Goal: Transaction & Acquisition: Purchase product/service

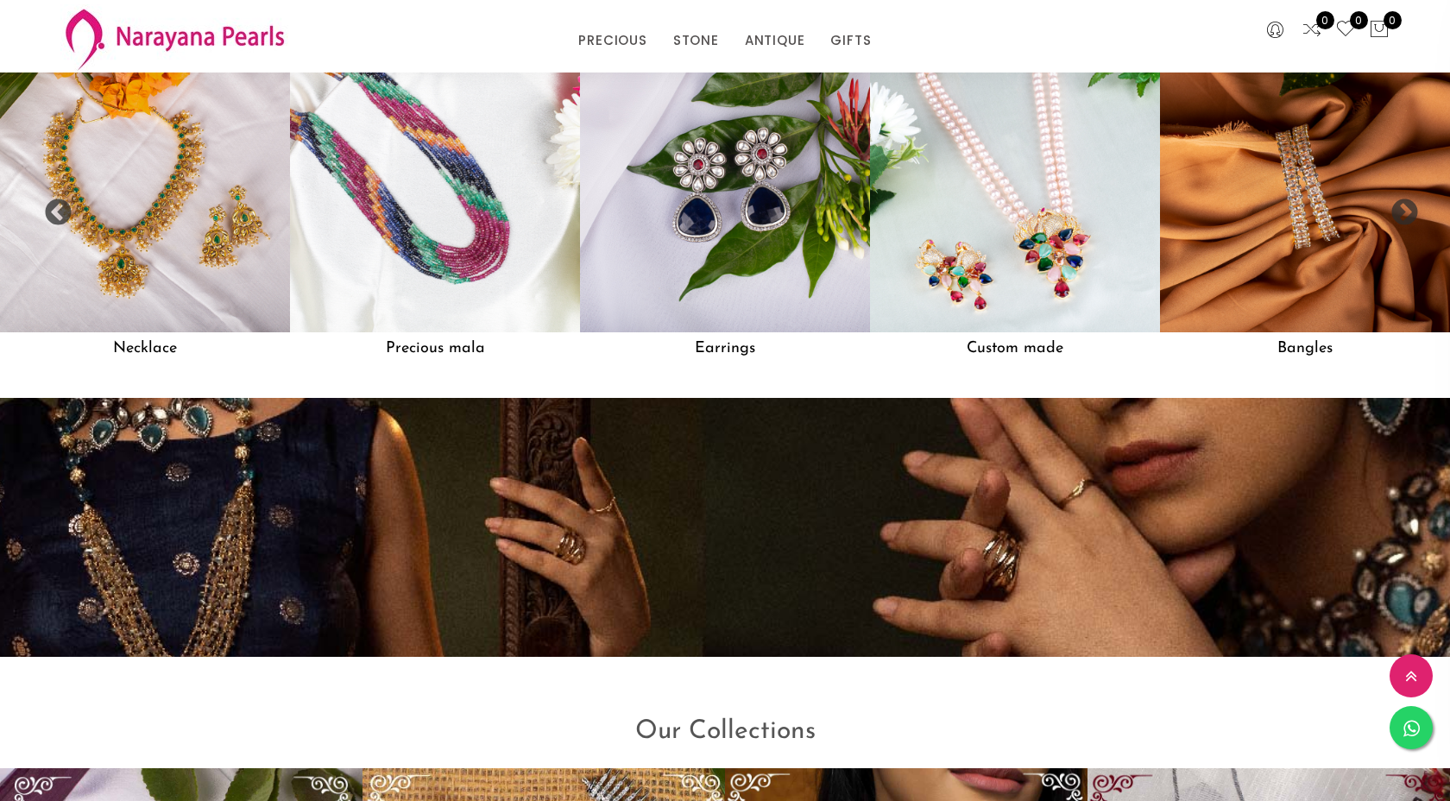
scroll to position [1697, 0]
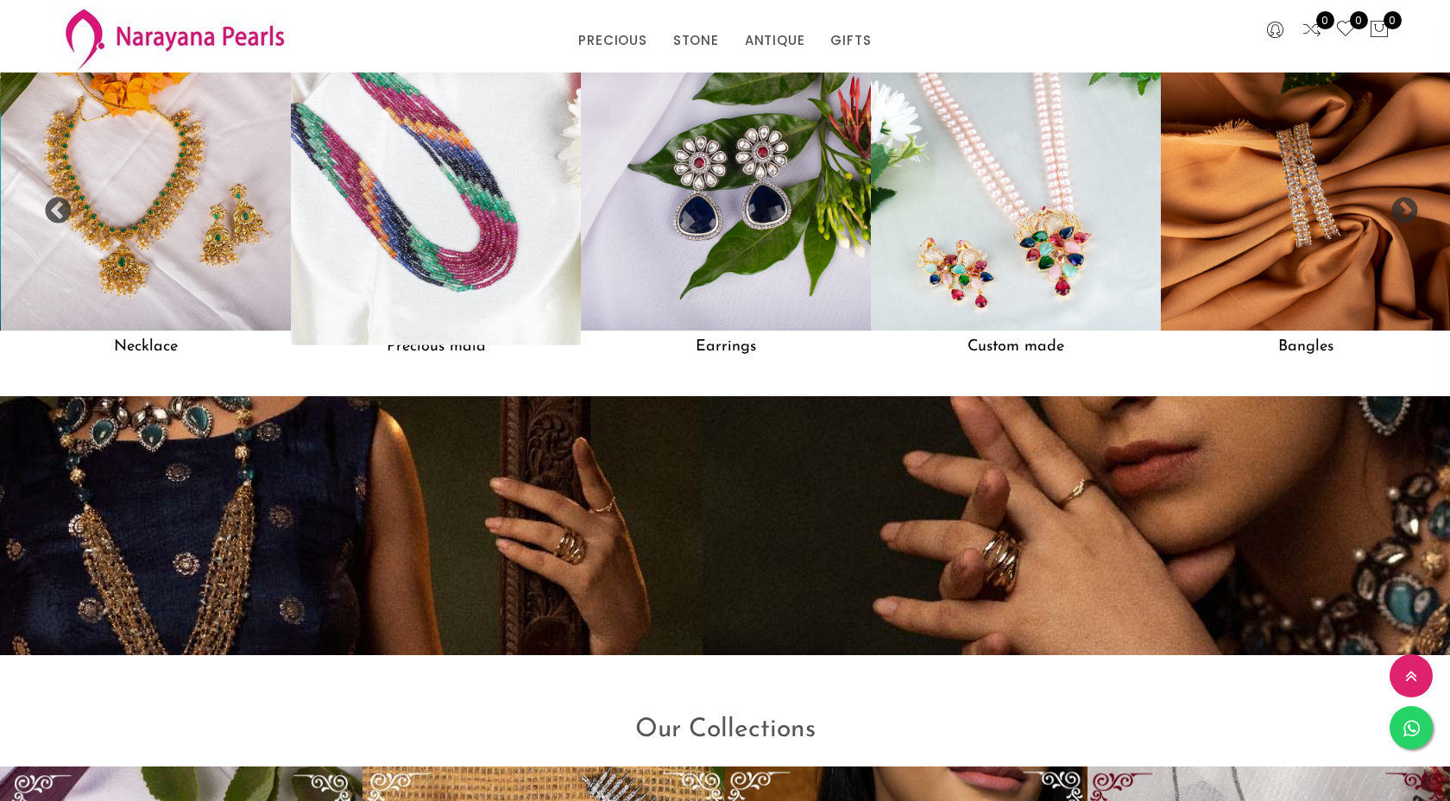
click at [464, 270] on img at bounding box center [435, 186] width 319 height 319
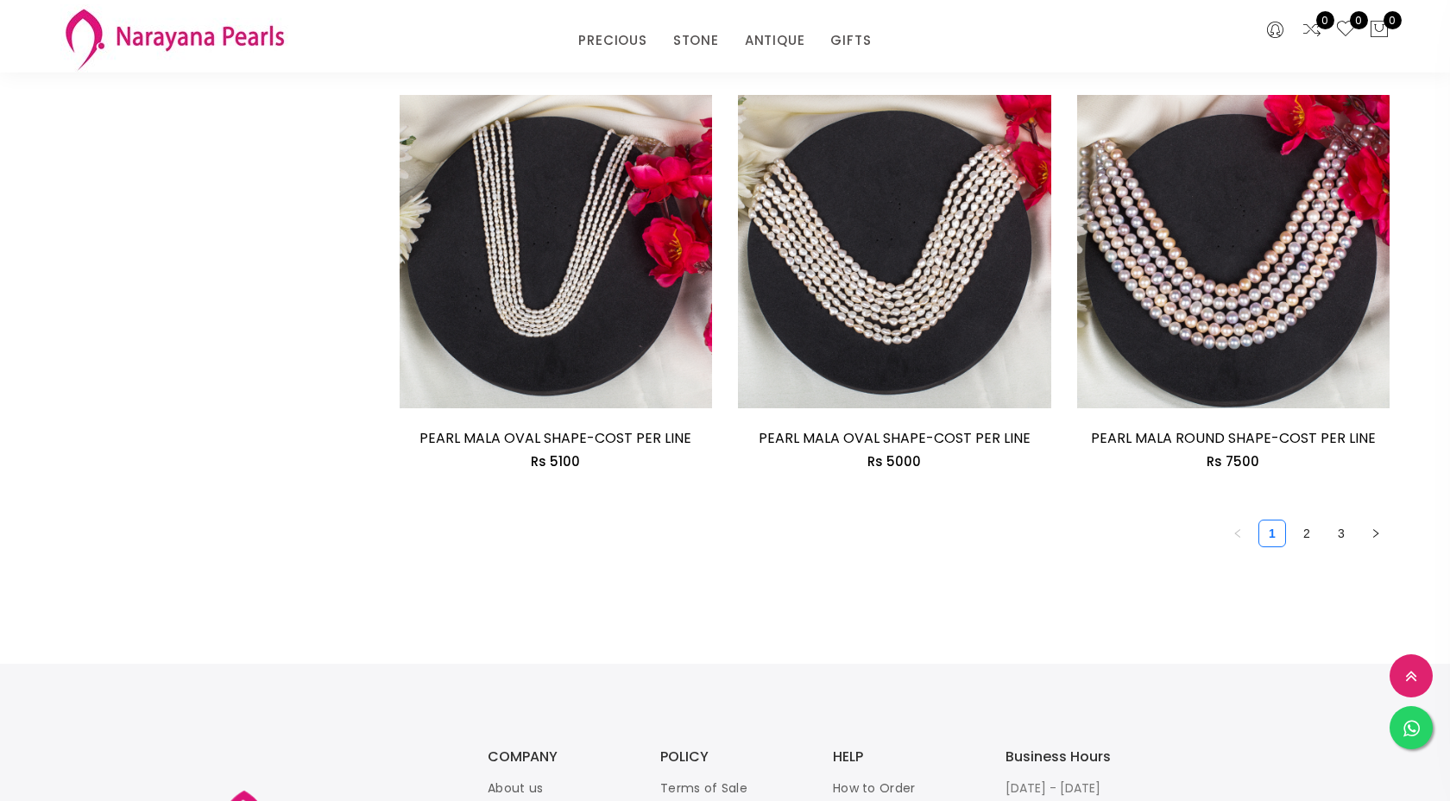
scroll to position [2698, 0]
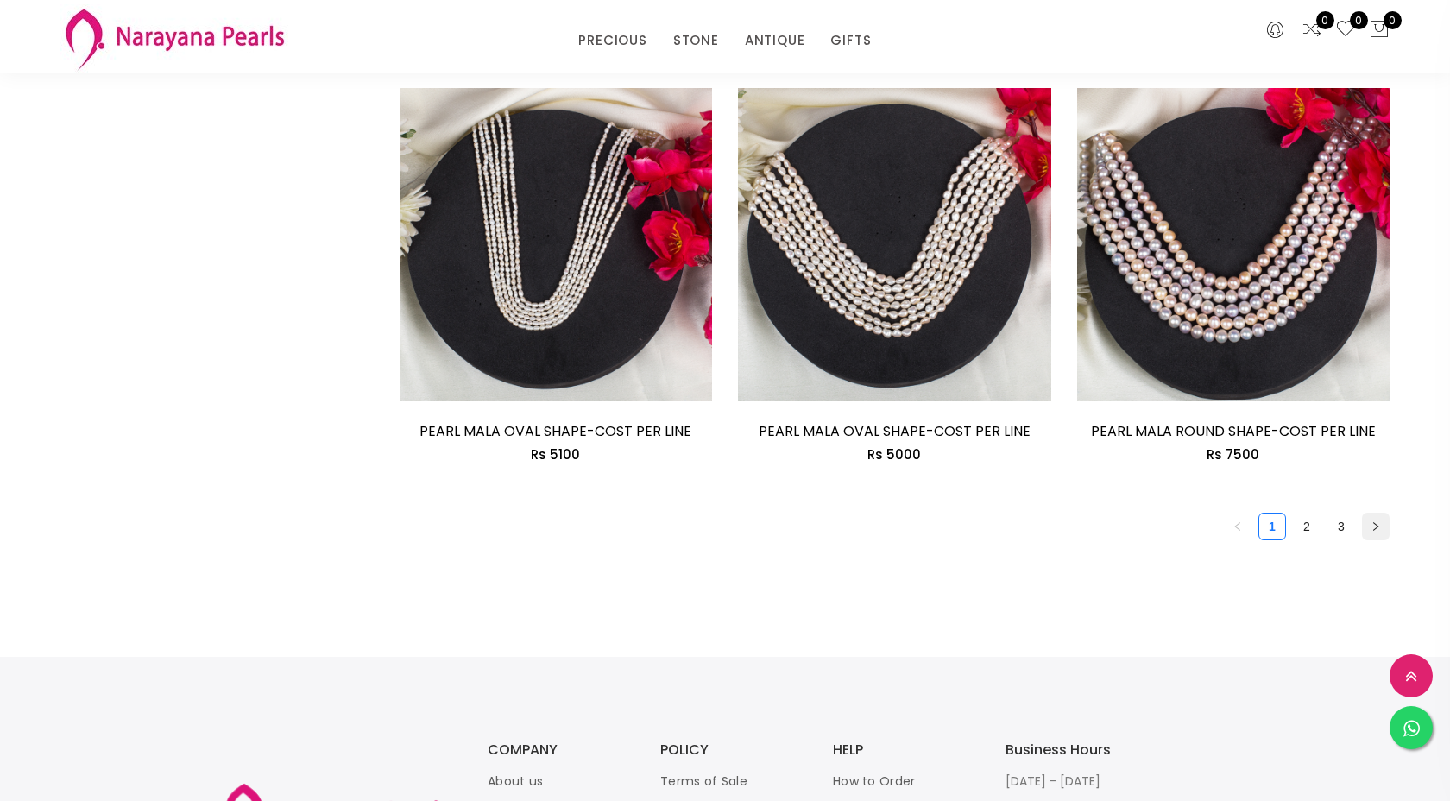
click at [1373, 521] on icon "right" at bounding box center [1375, 526] width 10 height 10
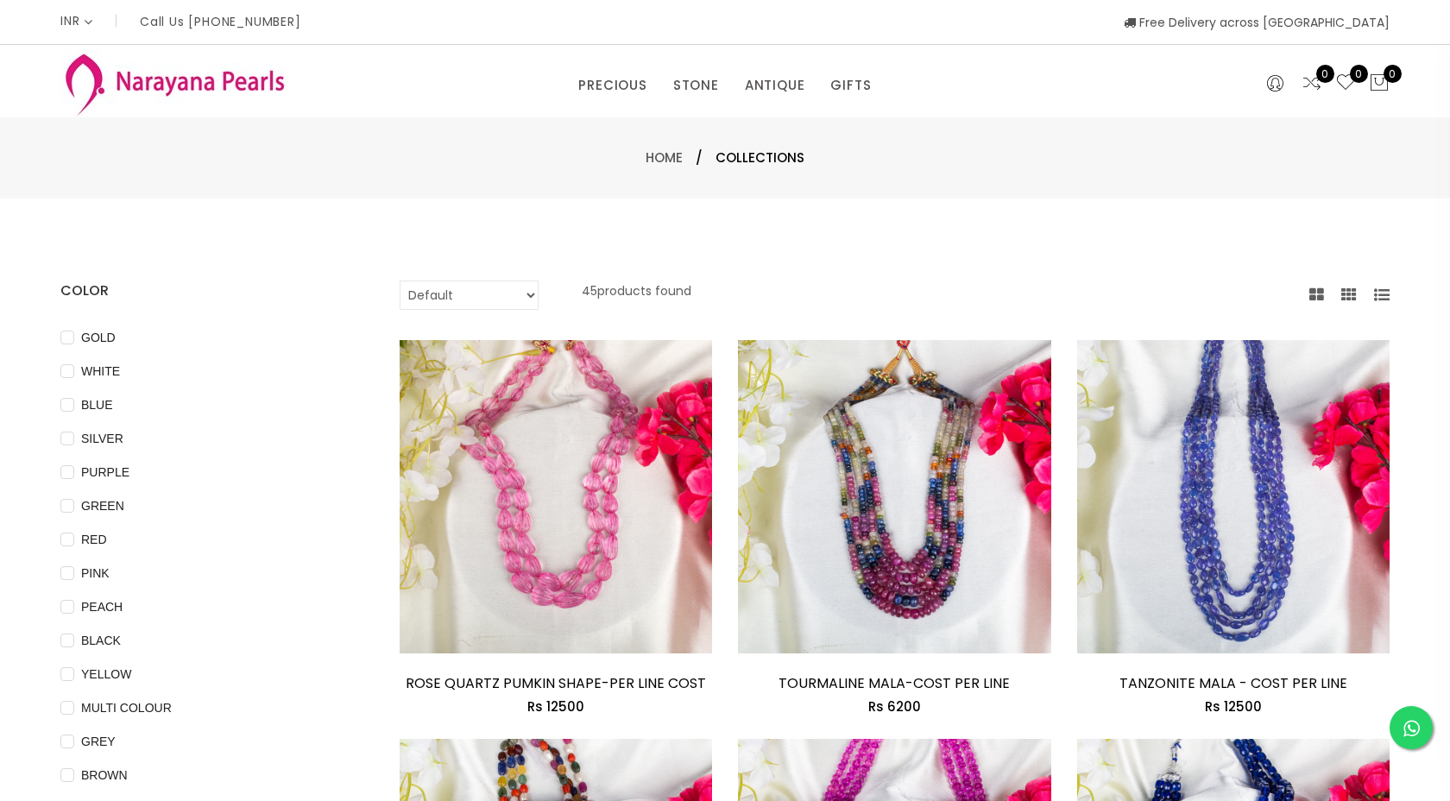
click at [265, 85] on img at bounding box center [174, 83] width 228 height 68
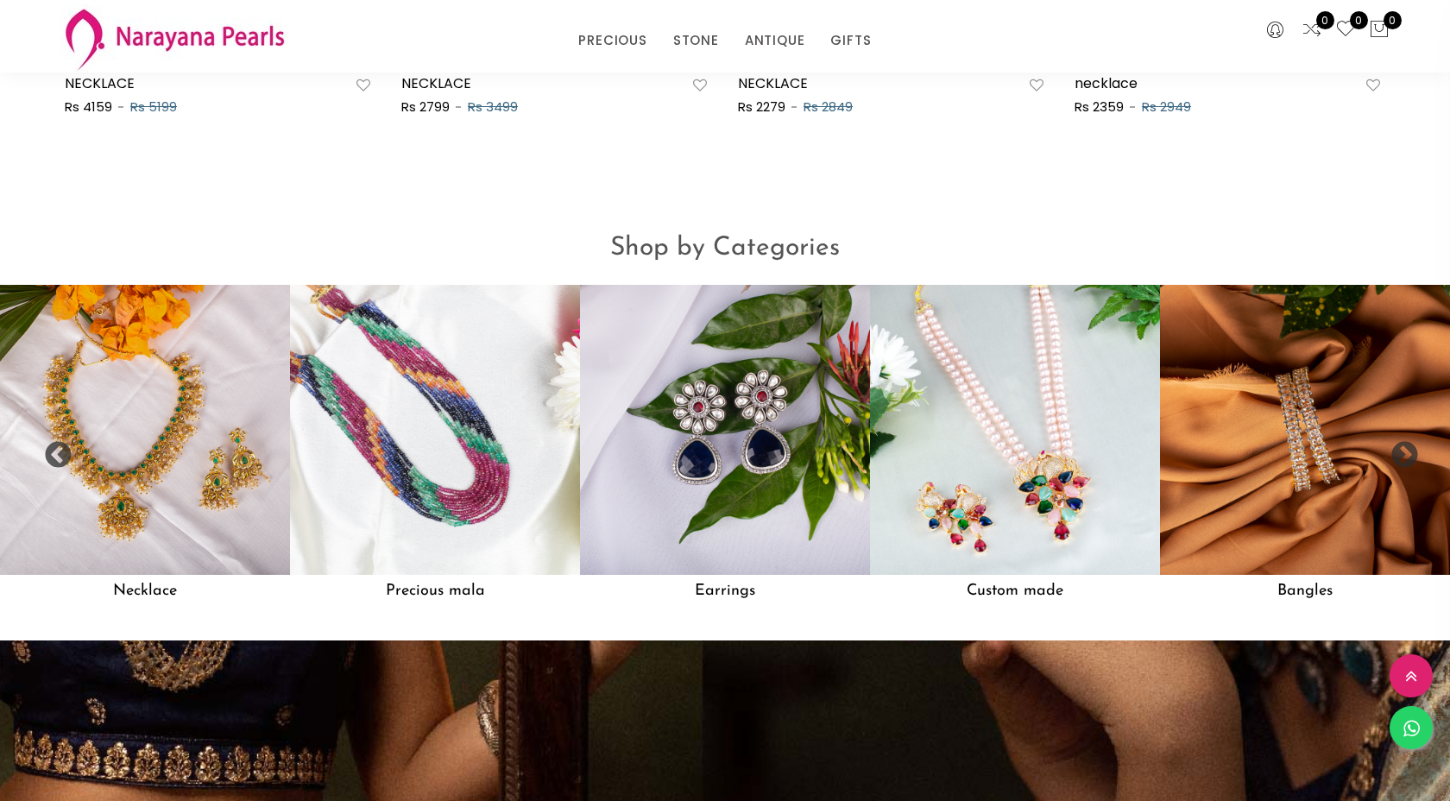
scroll to position [1456, 0]
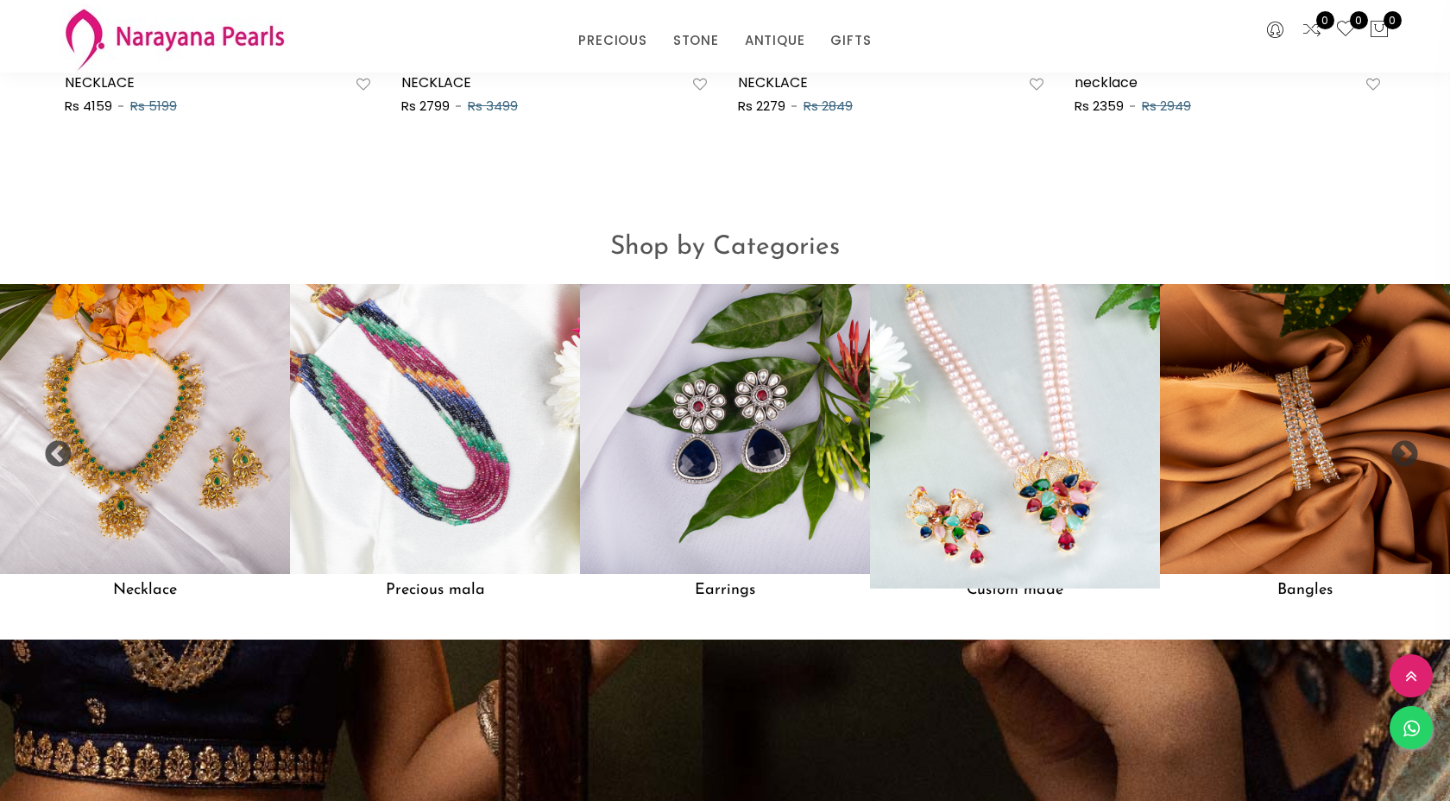
click at [1030, 436] on img at bounding box center [1014, 428] width 319 height 319
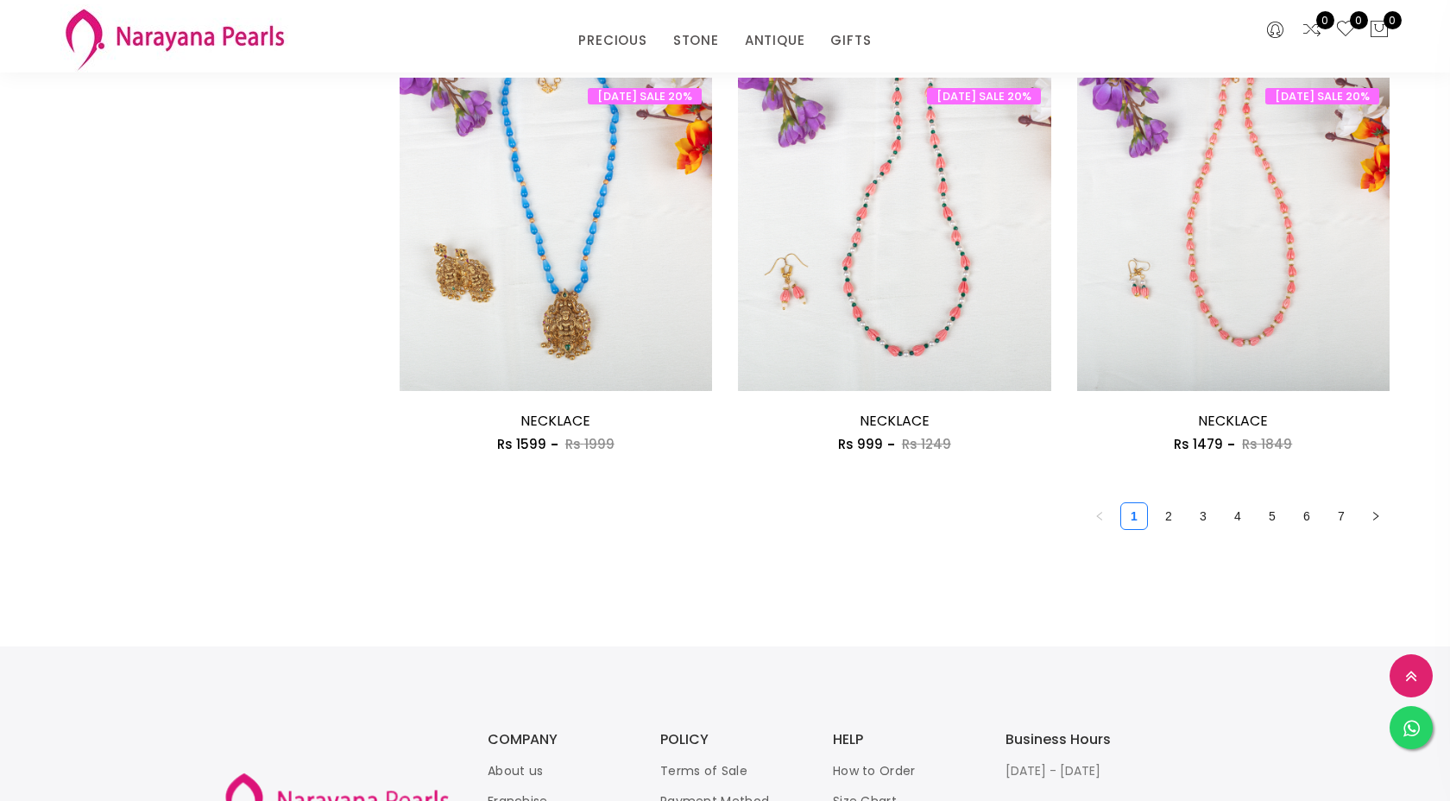
scroll to position [2585, 0]
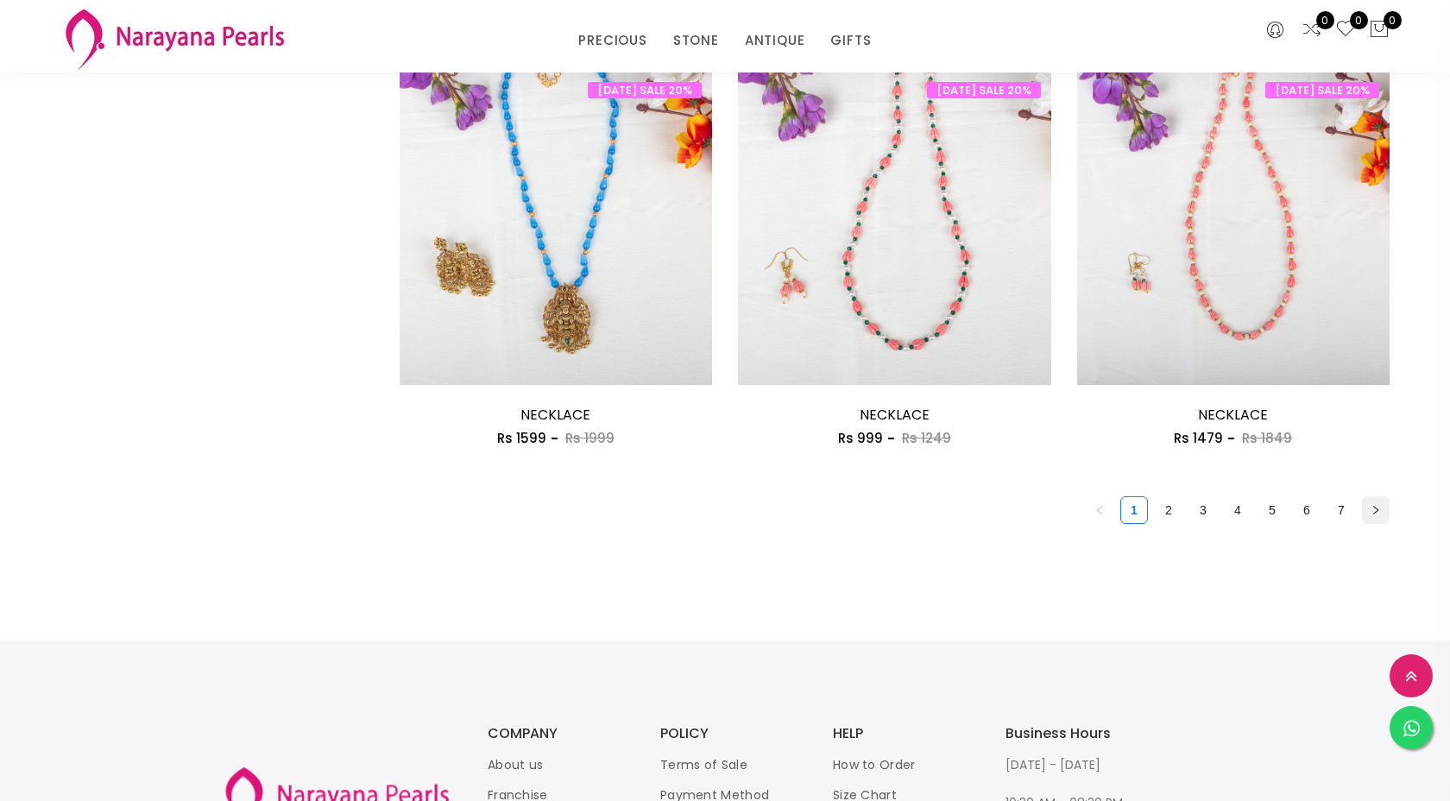
click at [1376, 509] on icon "right" at bounding box center [1375, 510] width 10 height 10
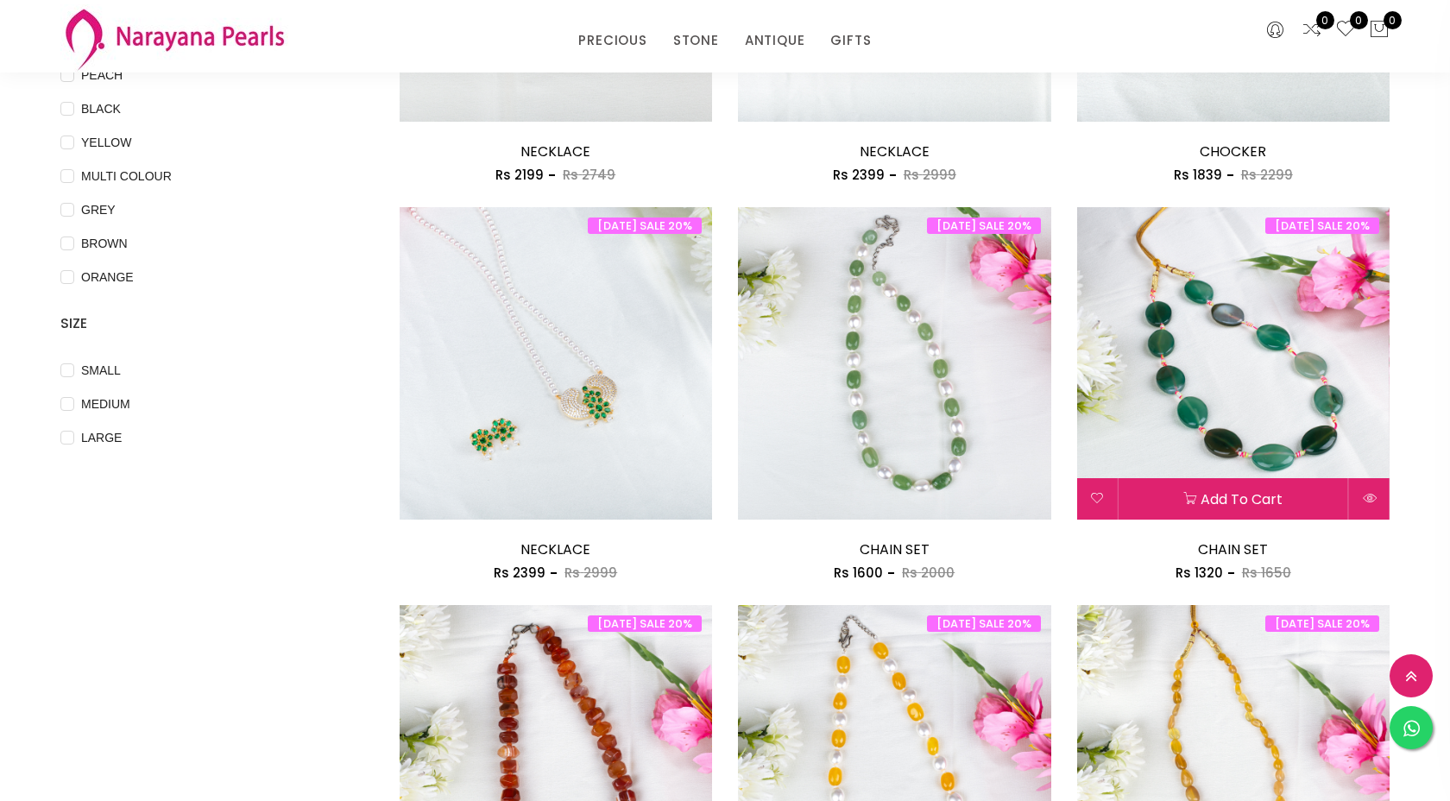
scroll to position [317, 0]
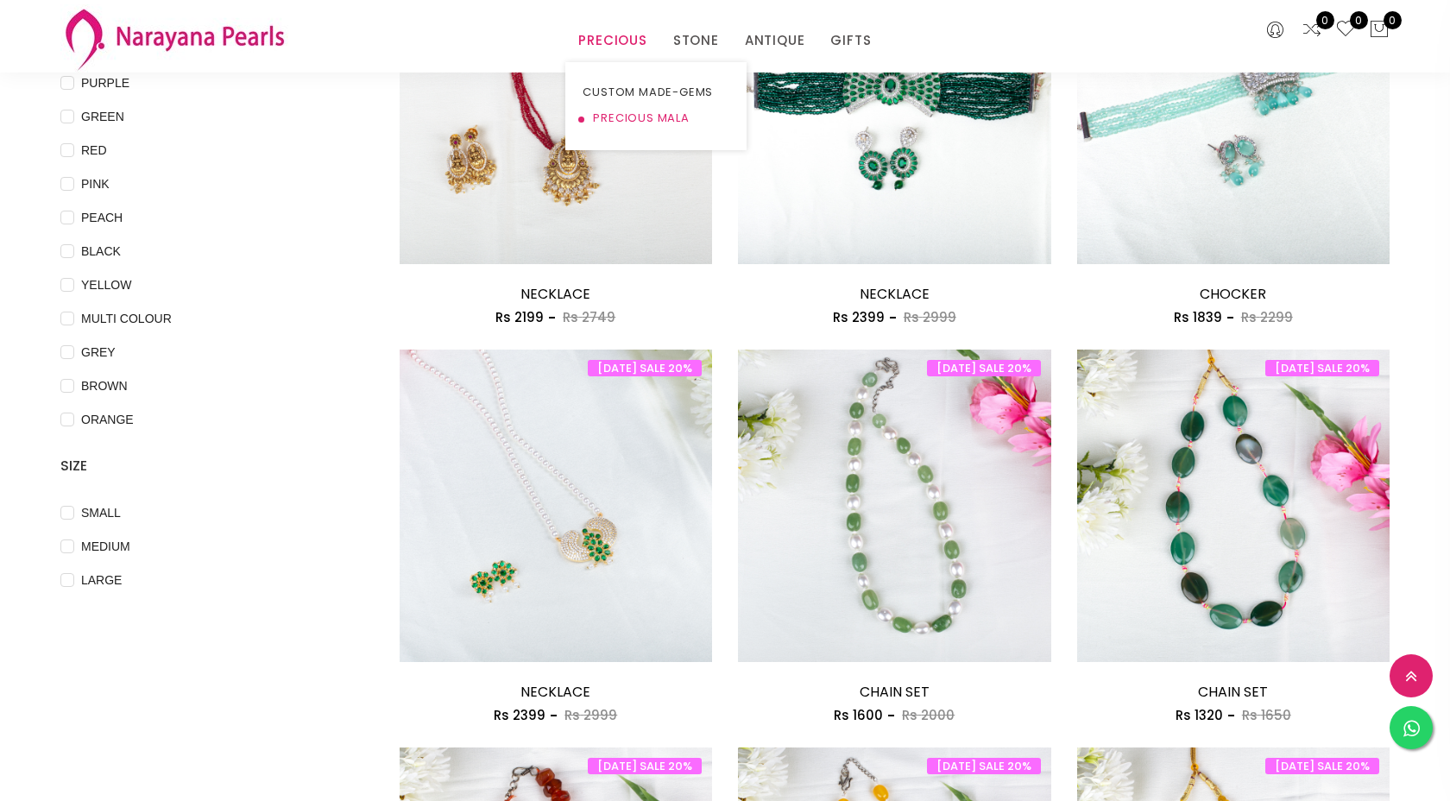
click at [620, 117] on link "PRECIOUS MALA" at bounding box center [655, 118] width 147 height 26
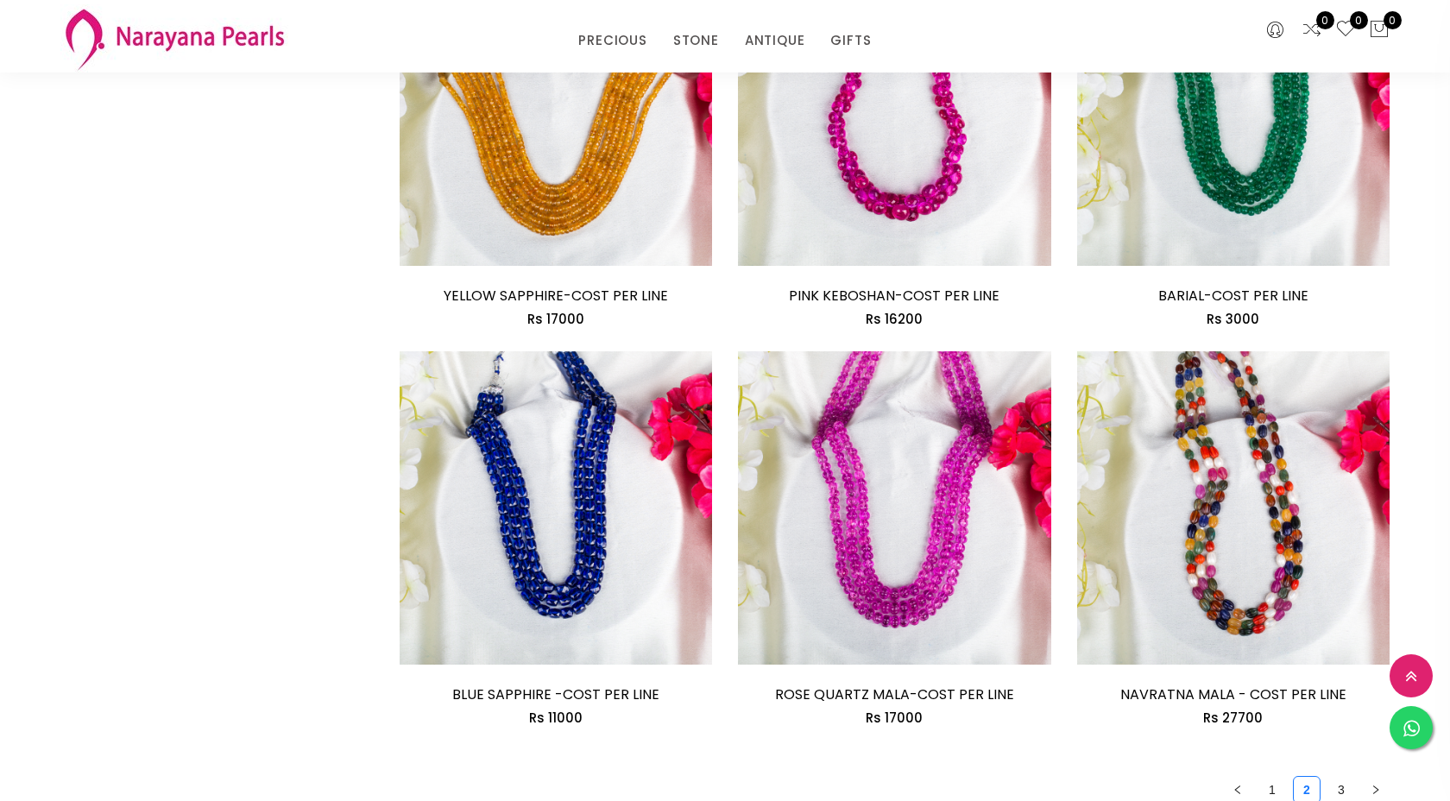
scroll to position [2369, 0]
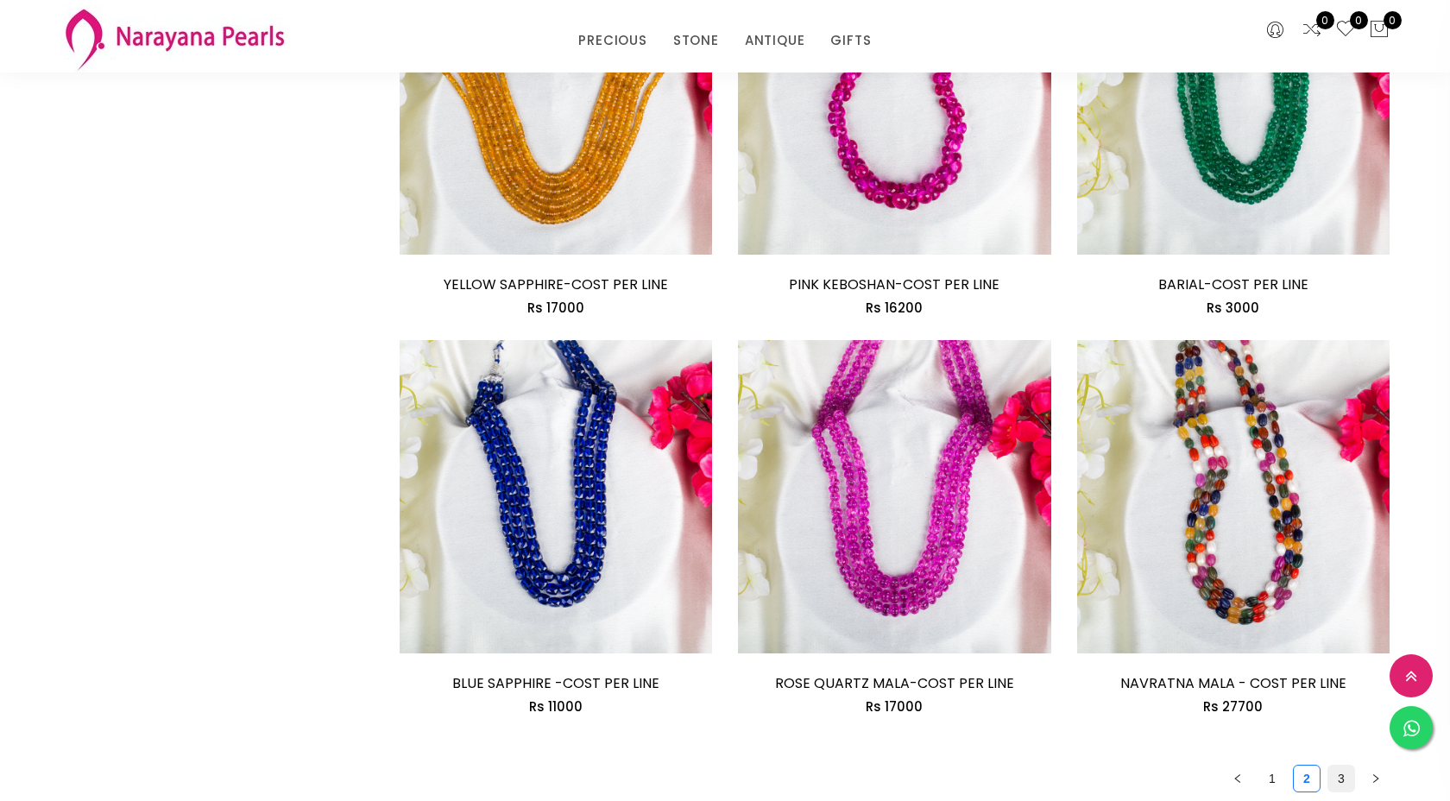
click at [1337, 765] on link "3" at bounding box center [1341, 778] width 26 height 26
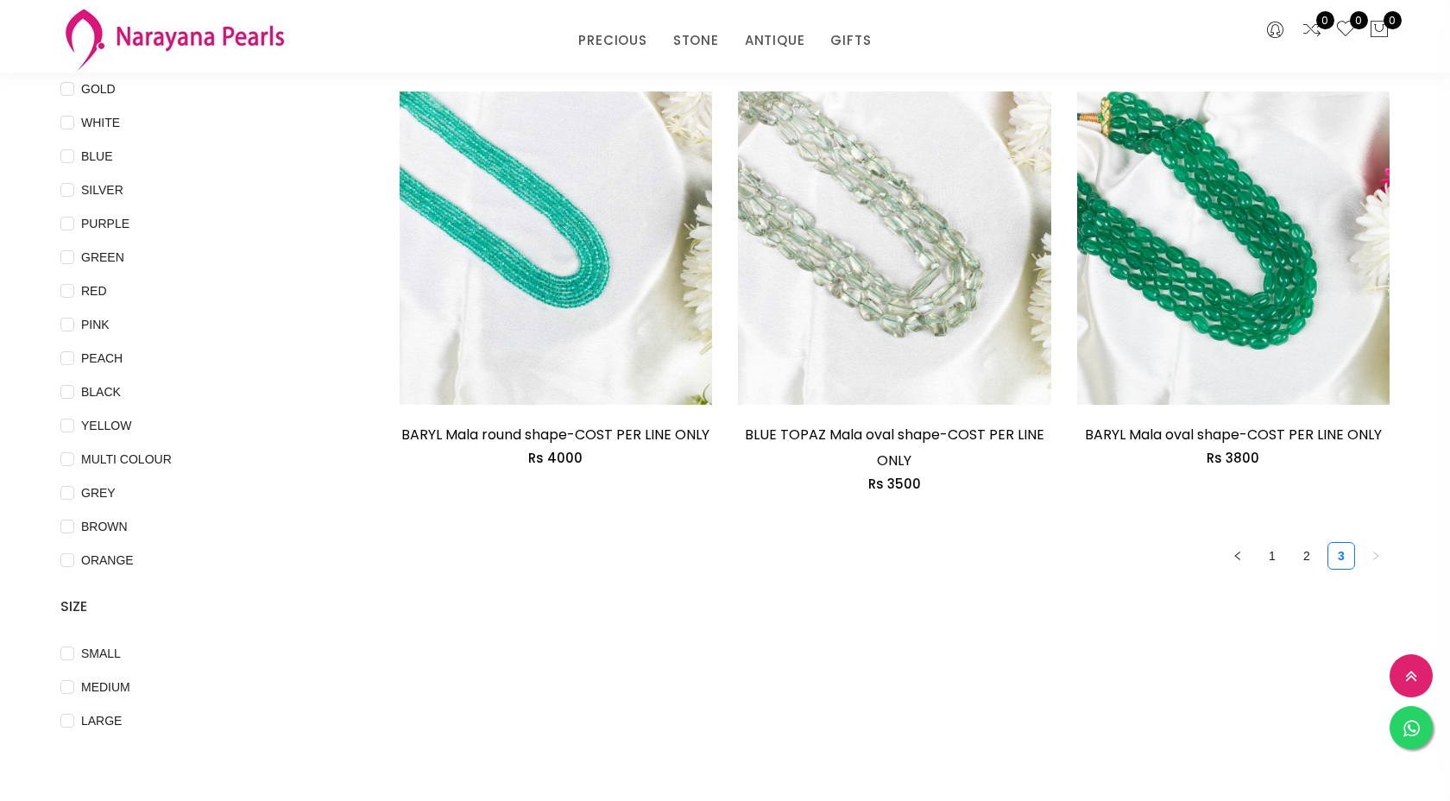
scroll to position [169, 0]
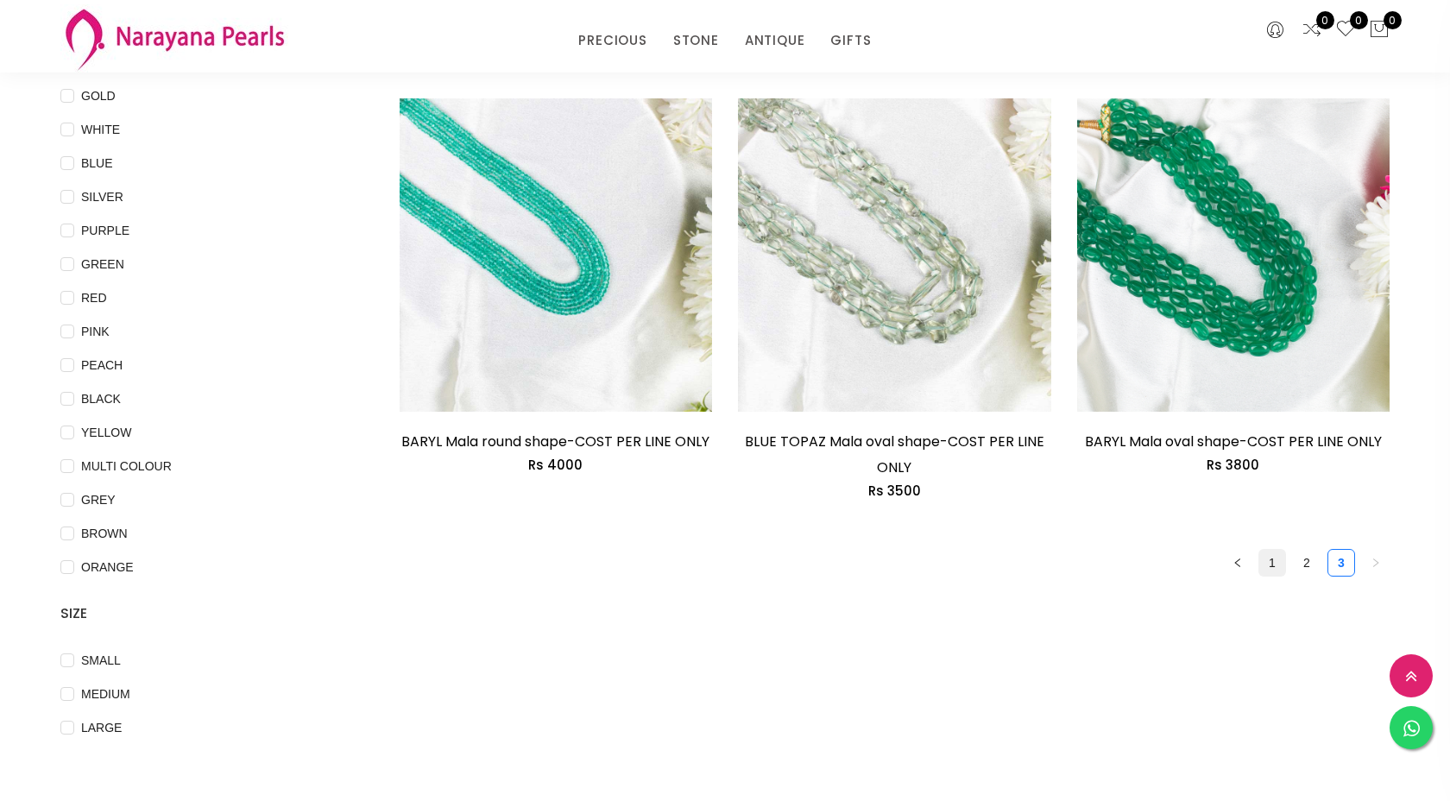
click at [1271, 564] on link "1" at bounding box center [1272, 563] width 26 height 26
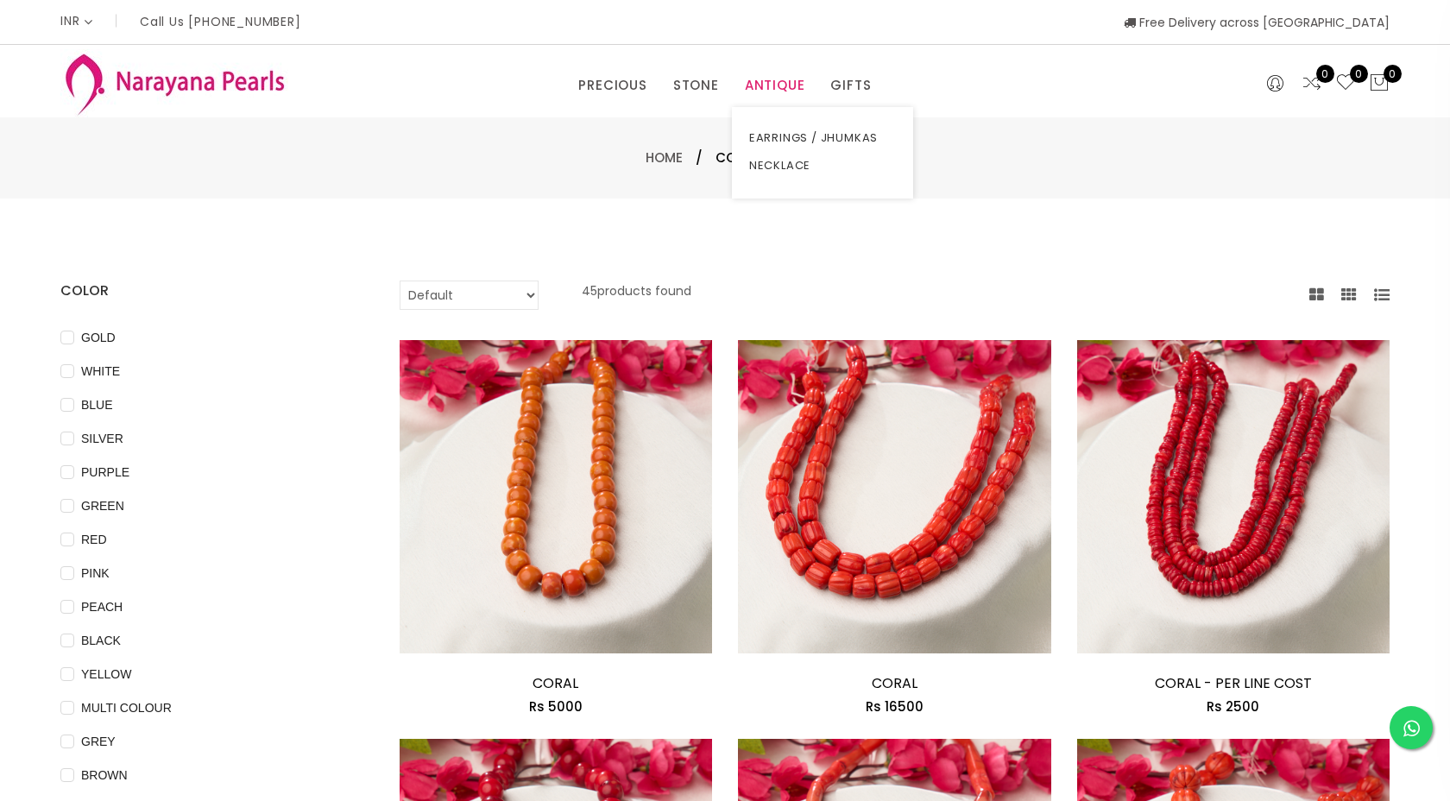
click at [757, 88] on link "ANTIQUE" at bounding box center [775, 85] width 60 height 26
click at [784, 171] on link "NECKLACE" at bounding box center [822, 166] width 147 height 28
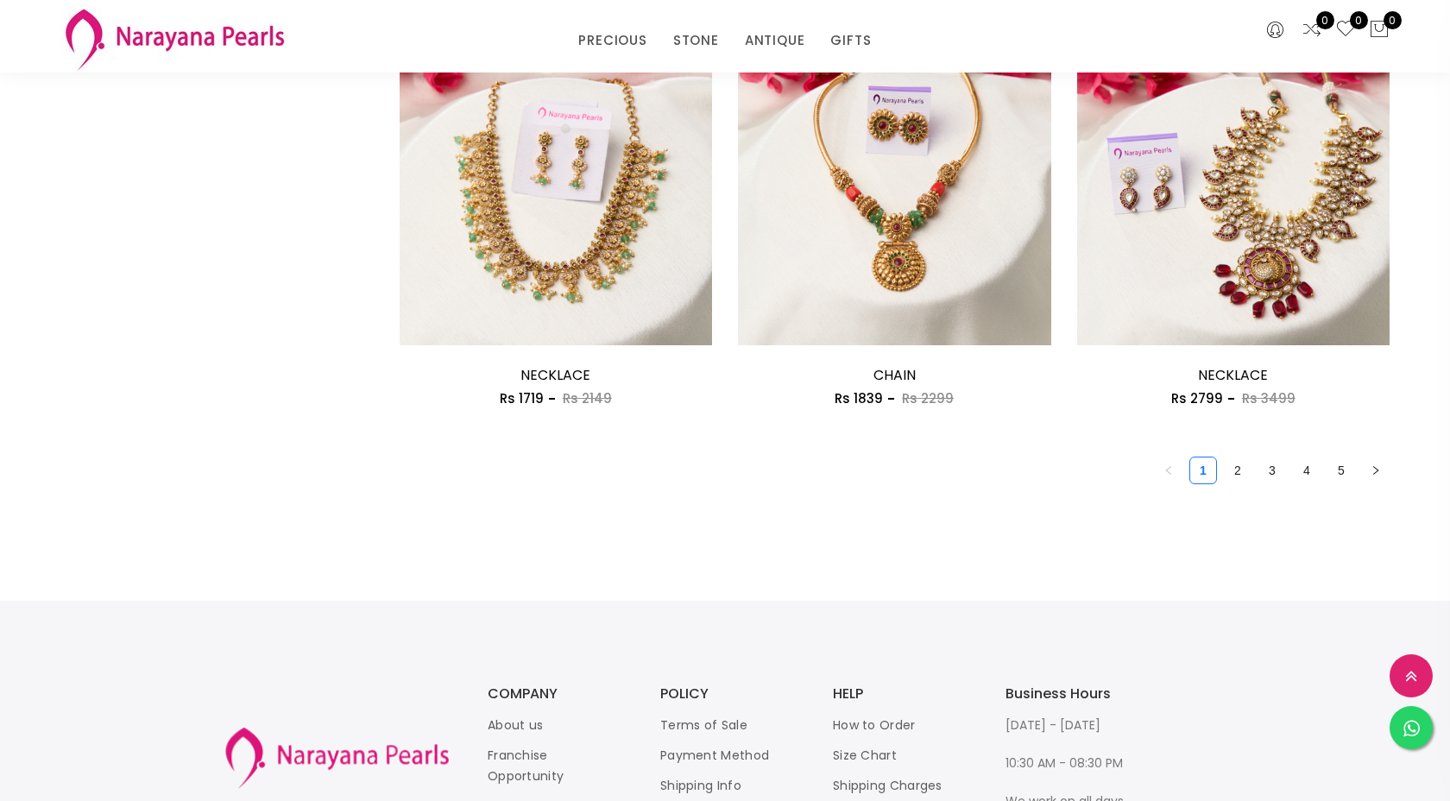
scroll to position [2623, 0]
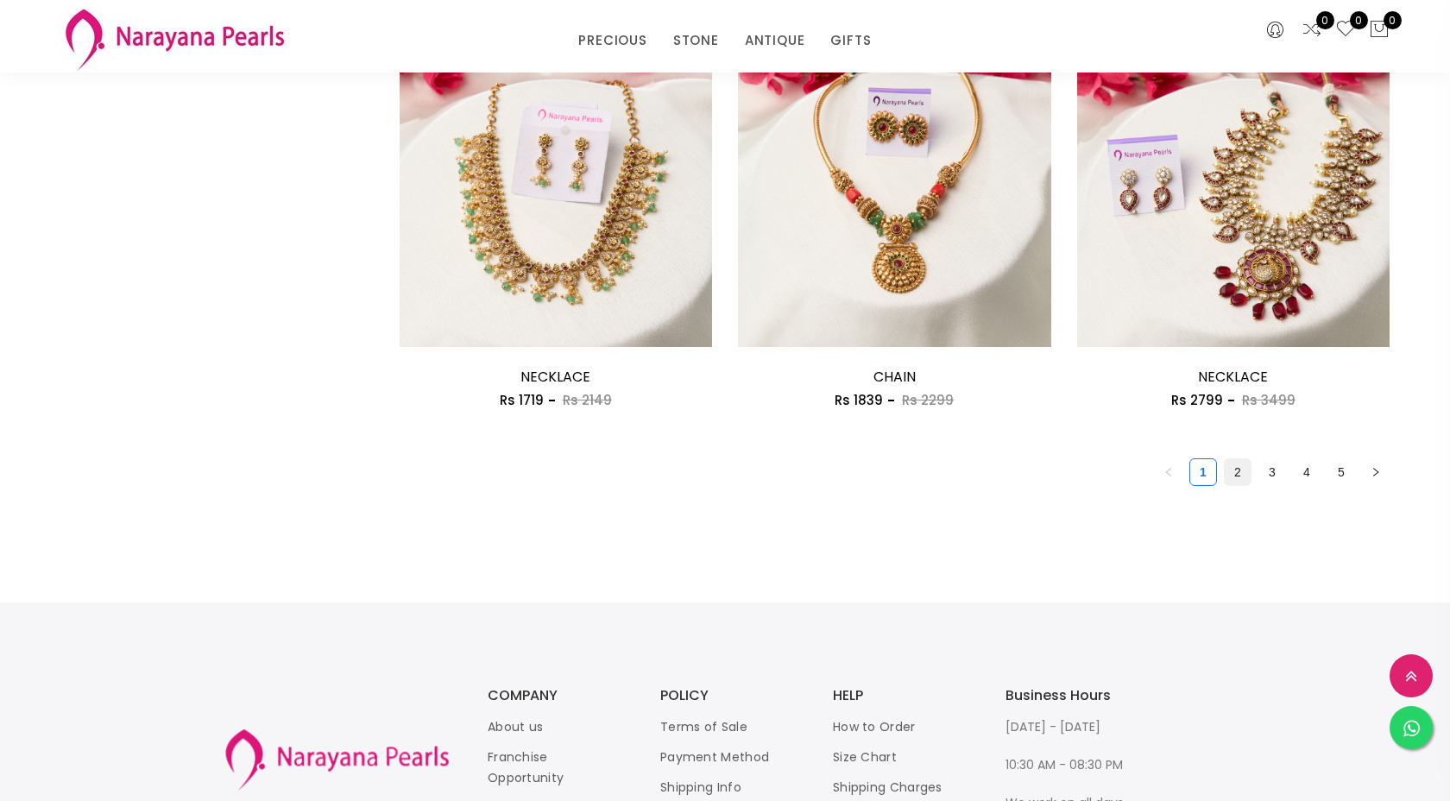
click at [1237, 473] on link "2" at bounding box center [1238, 472] width 26 height 26
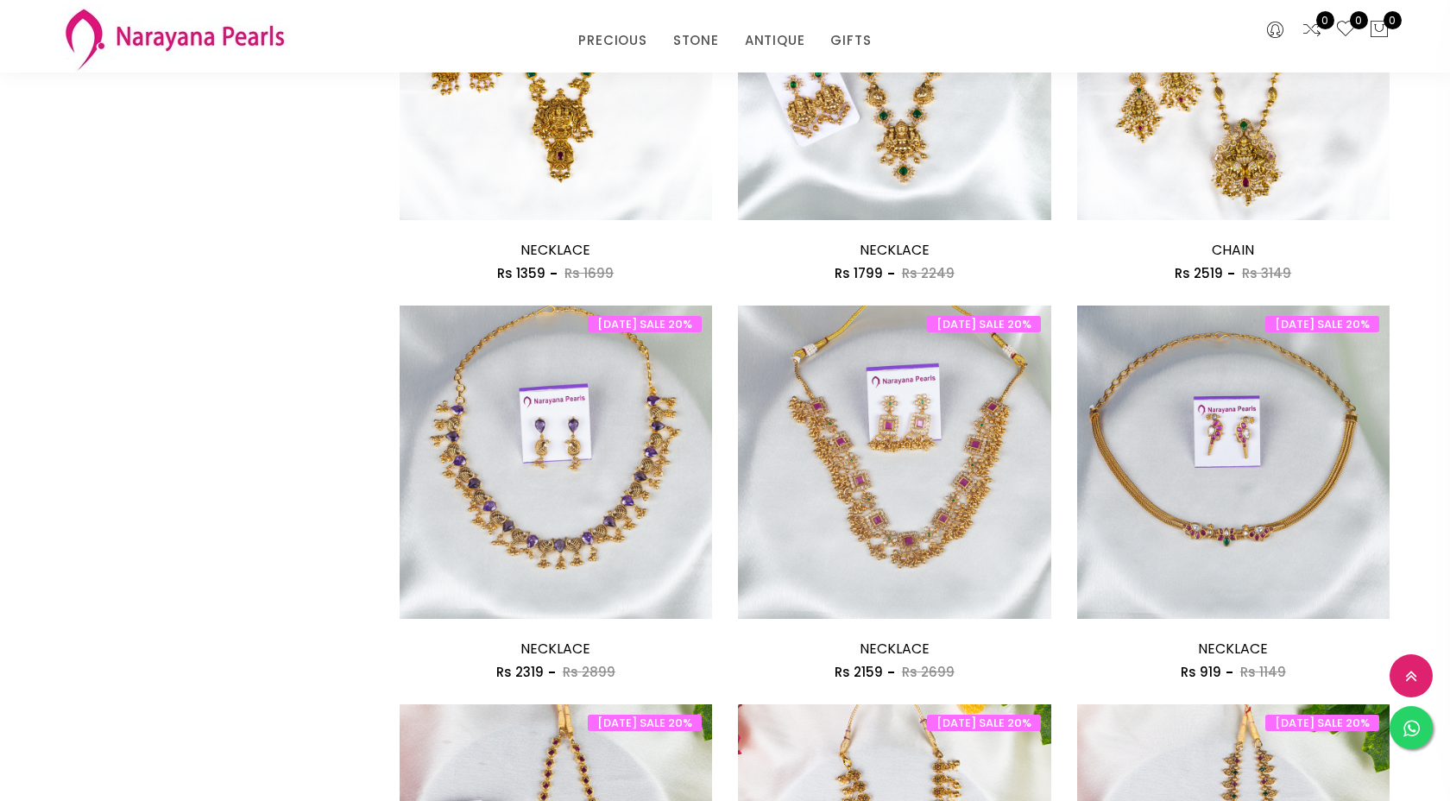
scroll to position [1570, 0]
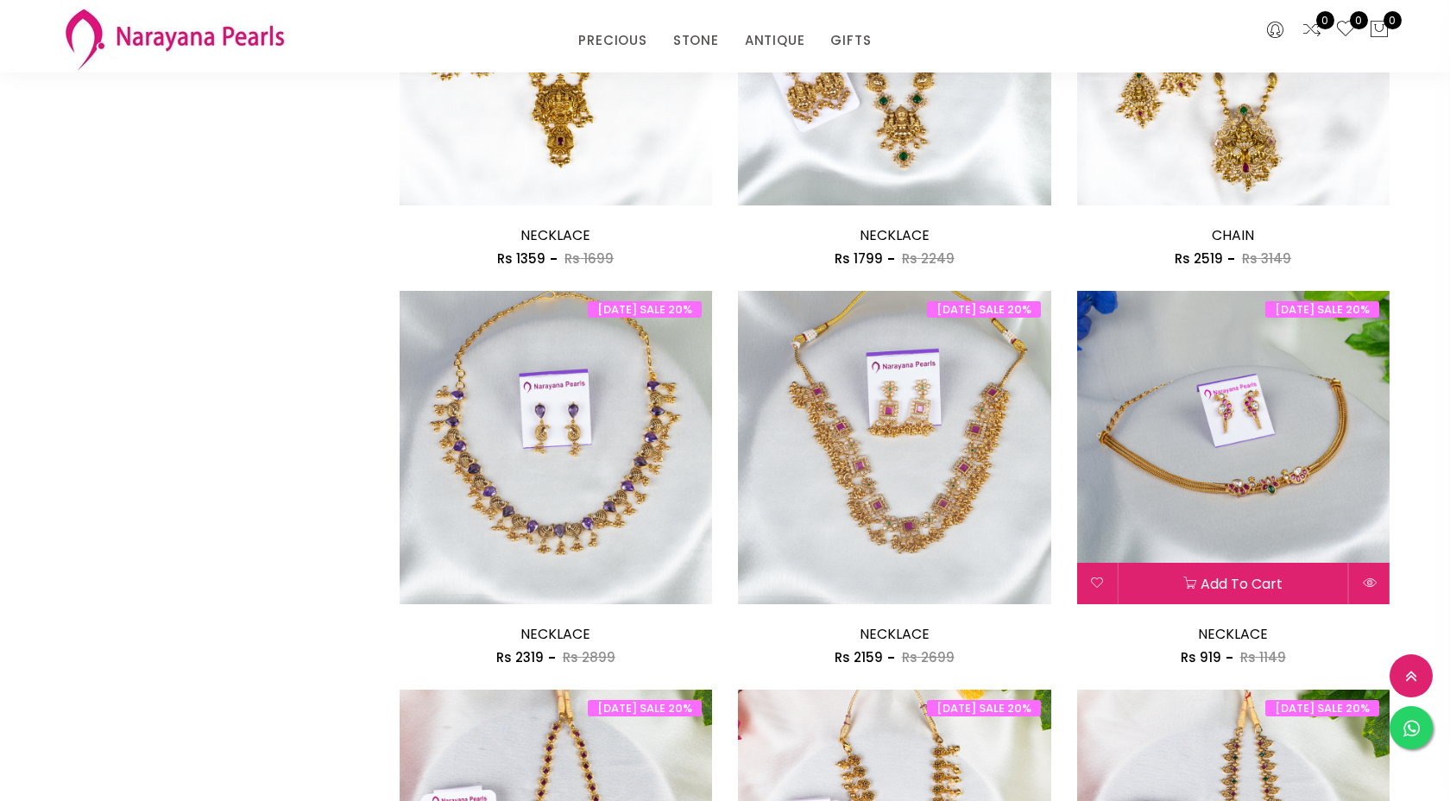
click at [1237, 507] on img at bounding box center [1233, 447] width 313 height 313
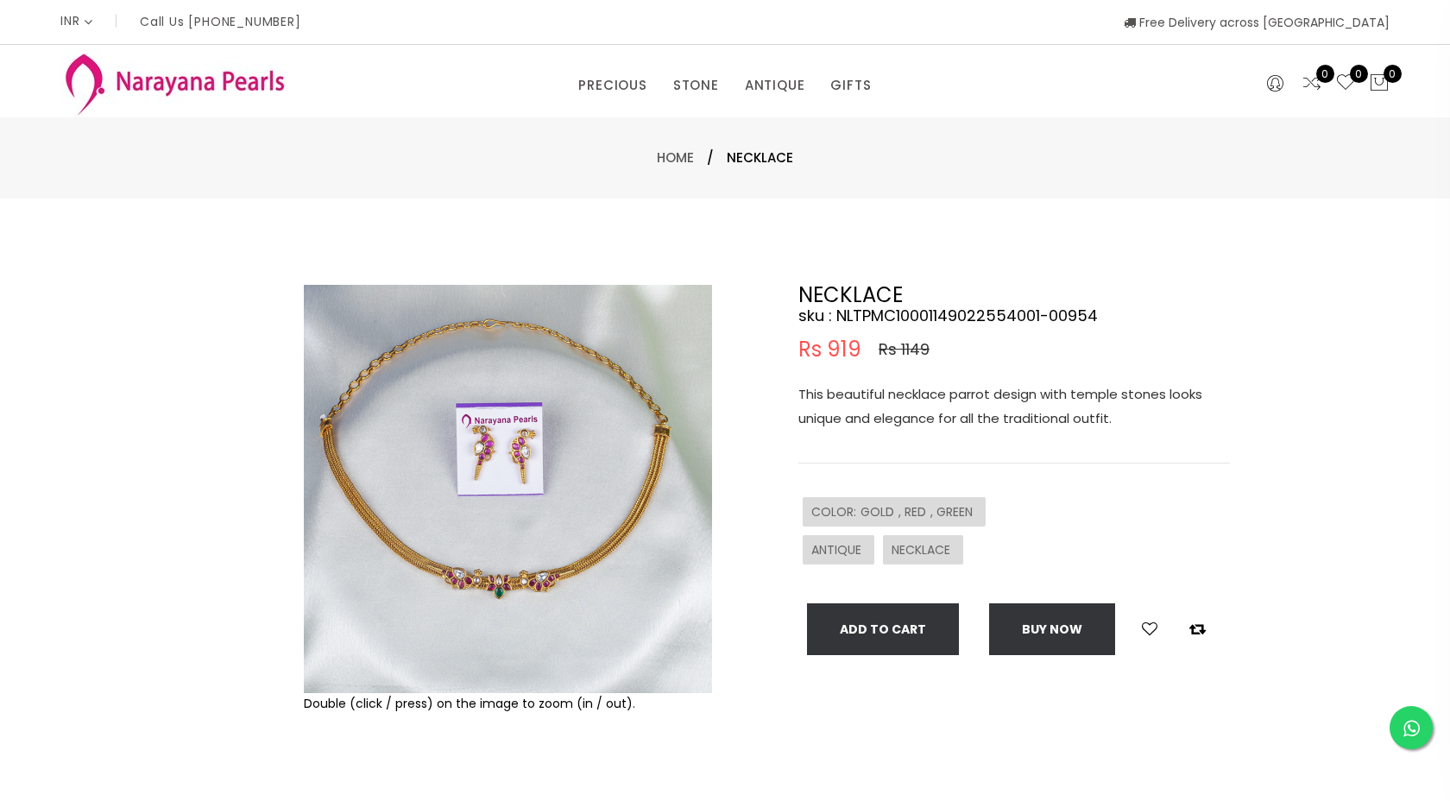
click at [584, 532] on img at bounding box center [508, 489] width 408 height 408
